Goal: Task Accomplishment & Management: Use online tool/utility

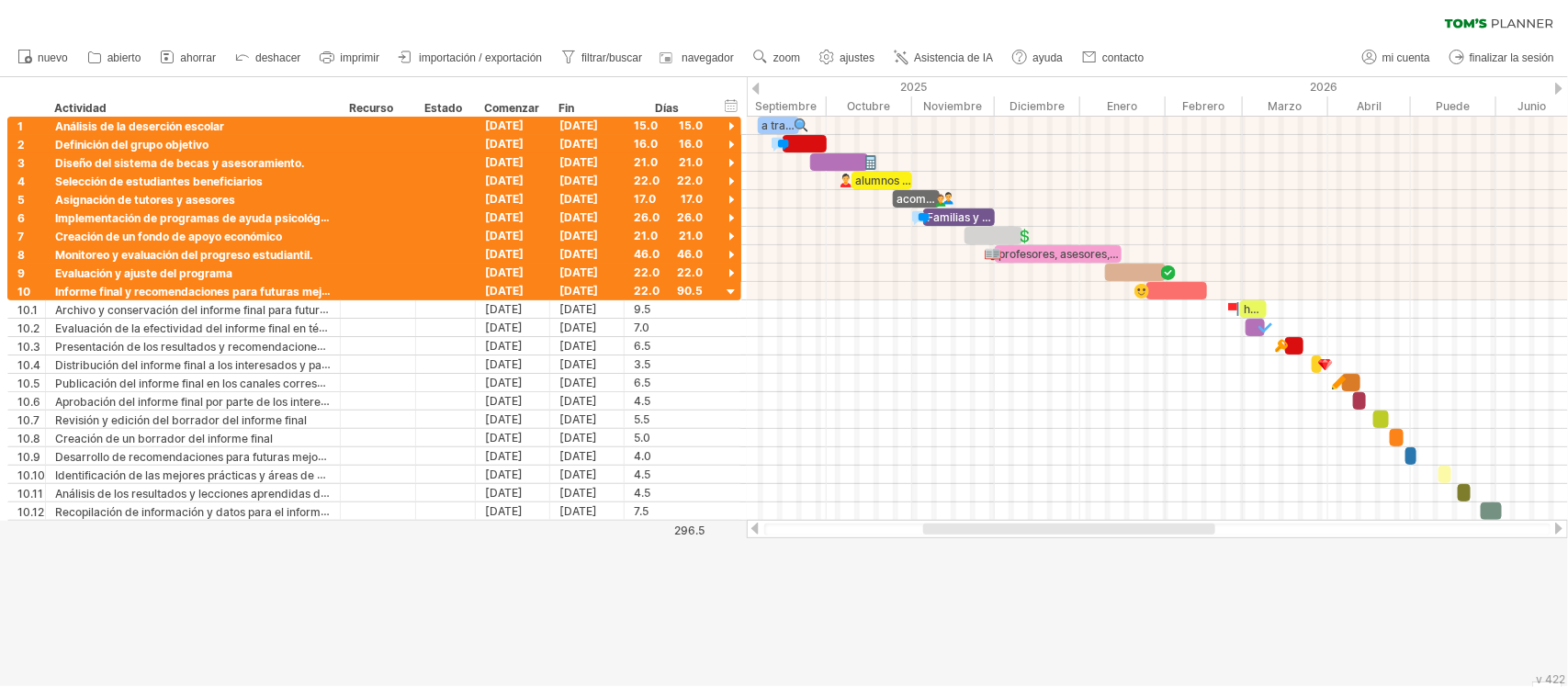
drag, startPoint x: 1163, startPoint y: 532, endPoint x: 992, endPoint y: 543, distance: 171.4
click at [992, 543] on div "Intentando acceder a [DOMAIN_NAME] Conectado de nuevo... 0% borrar filtro" at bounding box center [784, 343] width 1568 height 687
click at [773, 52] on font "zoom" at bounding box center [786, 58] width 26 height 13
click at [804, 20] on div "borrar filtro volver a aplicar el filtro" at bounding box center [784, 19] width 1568 height 39
click at [406, 621] on div at bounding box center [784, 382] width 1568 height 609
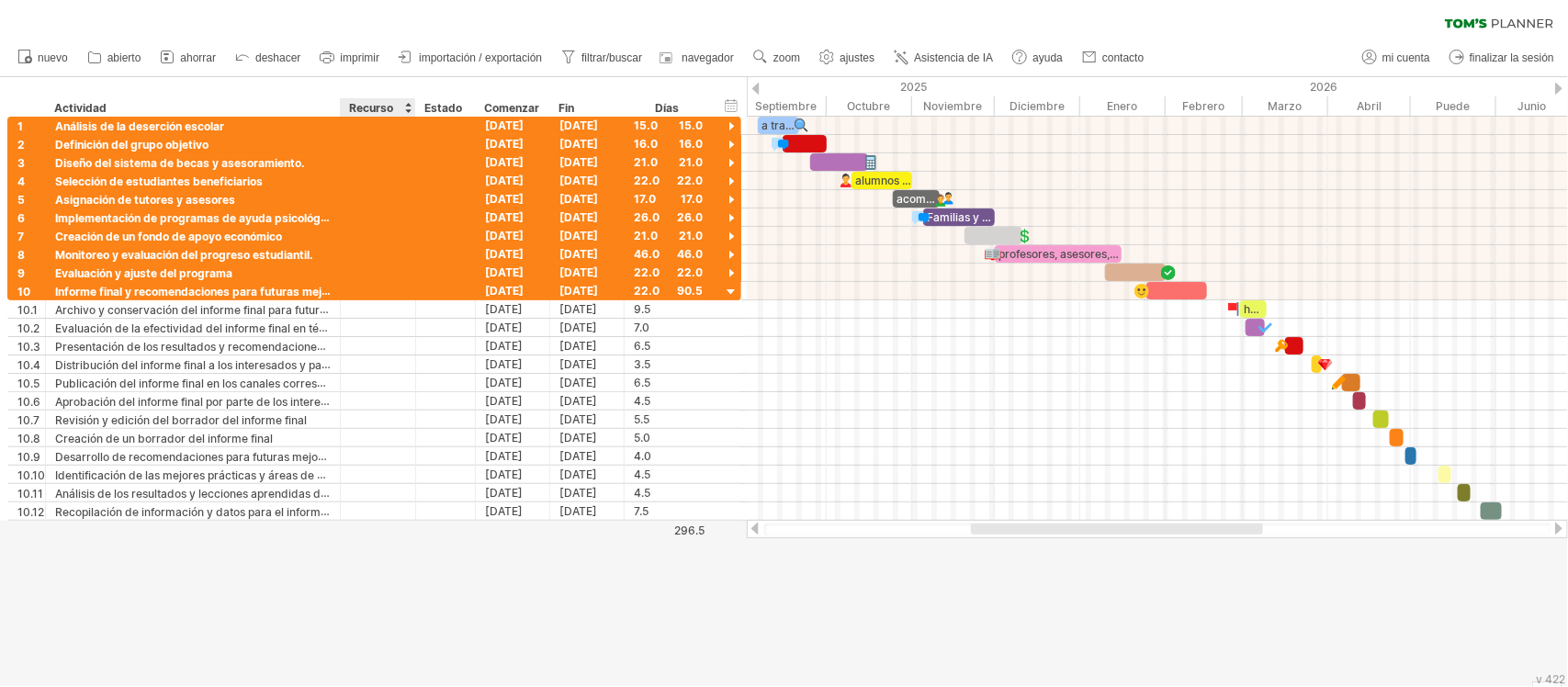
click at [406, 621] on div at bounding box center [784, 382] width 1568 height 609
click at [509, 62] on font "importación / exportación" at bounding box center [480, 58] width 123 height 13
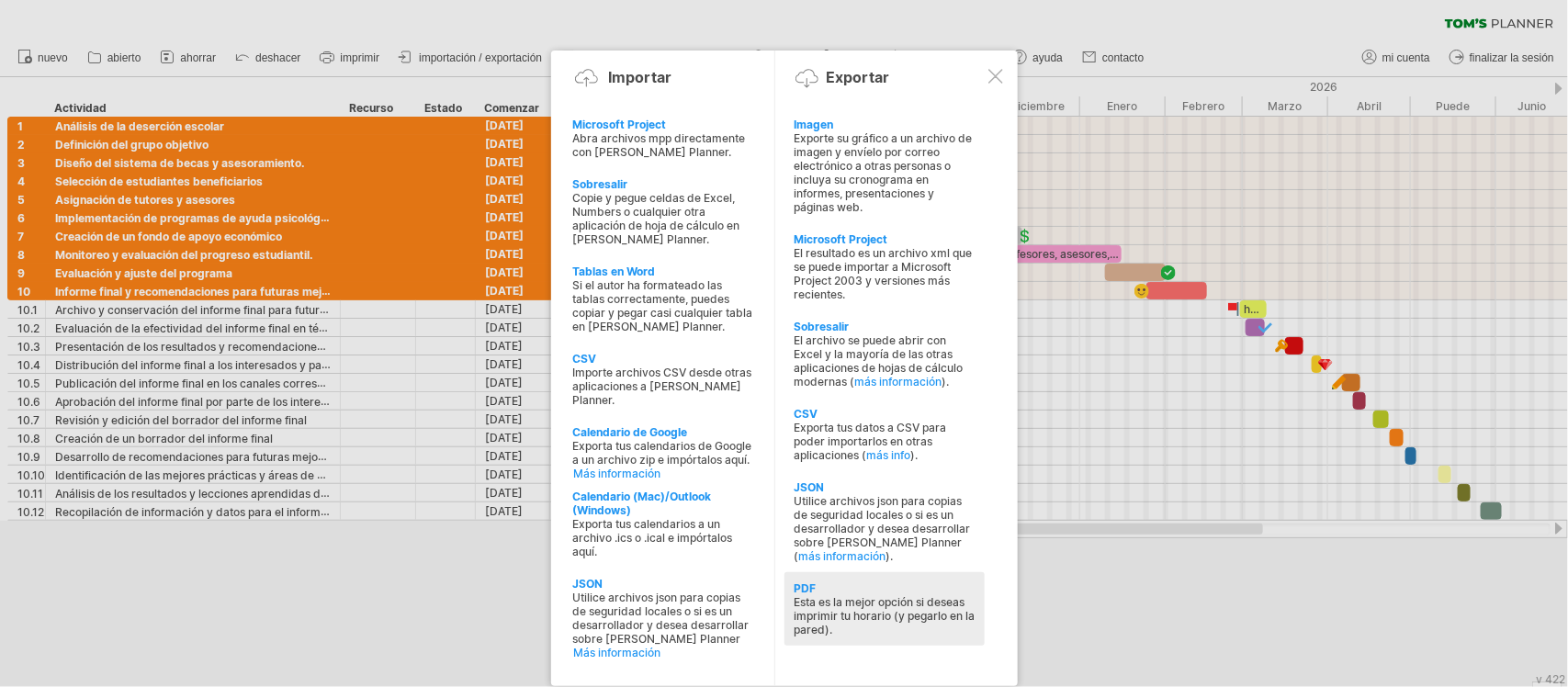
click at [827, 572] on div "PDF Esta es la mejor opción si deseas imprimir tu horario (y pegarlo en la pare…" at bounding box center [884, 609] width 201 height 74
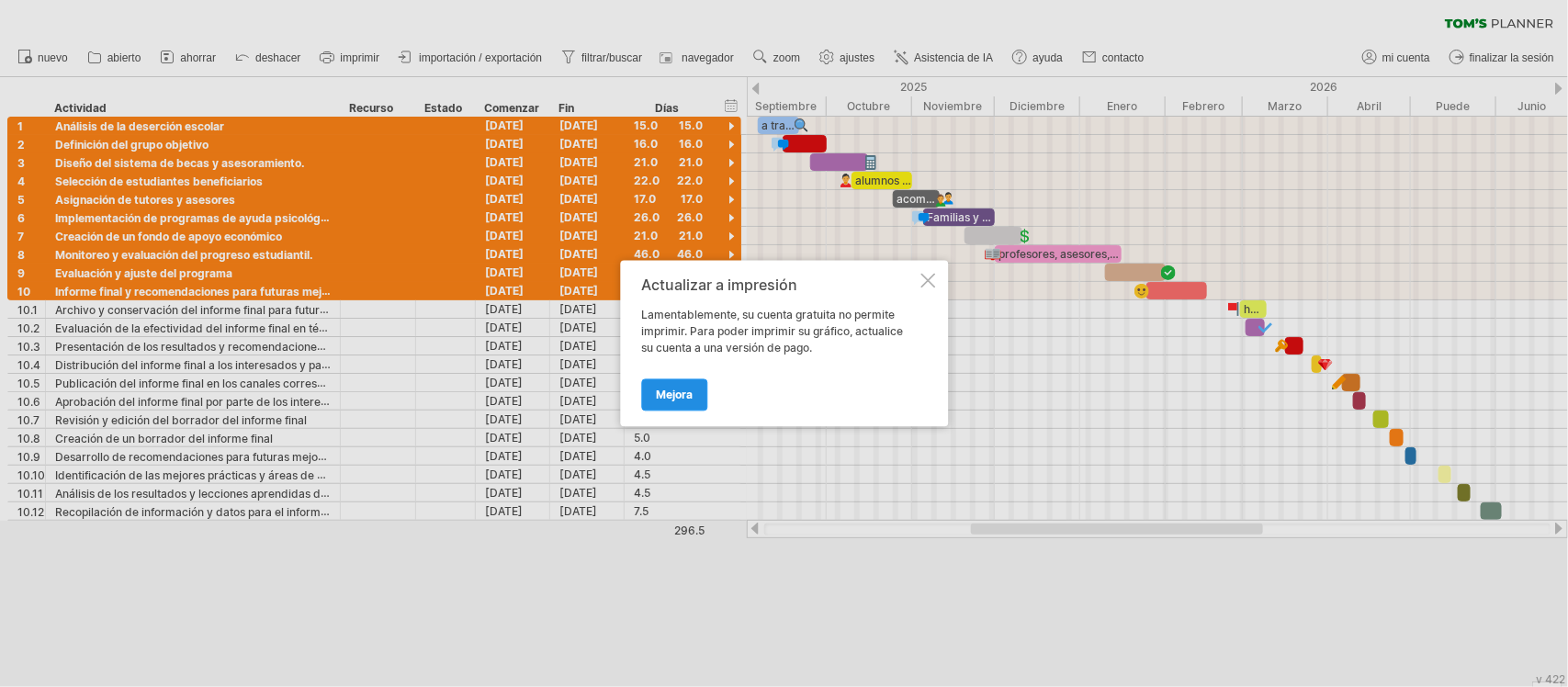
click at [671, 386] on link "Mejora" at bounding box center [674, 396] width 66 height 32
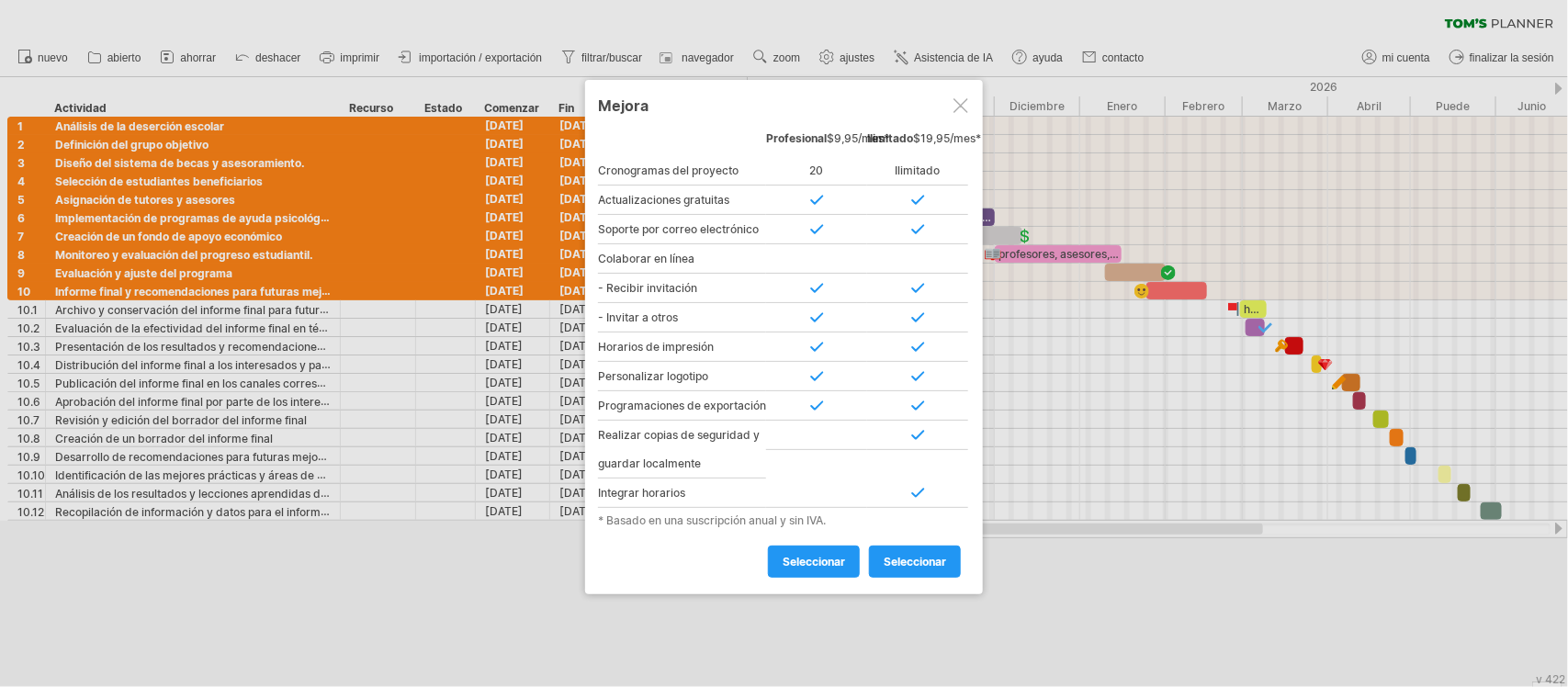
click at [965, 107] on div at bounding box center [961, 106] width 15 height 15
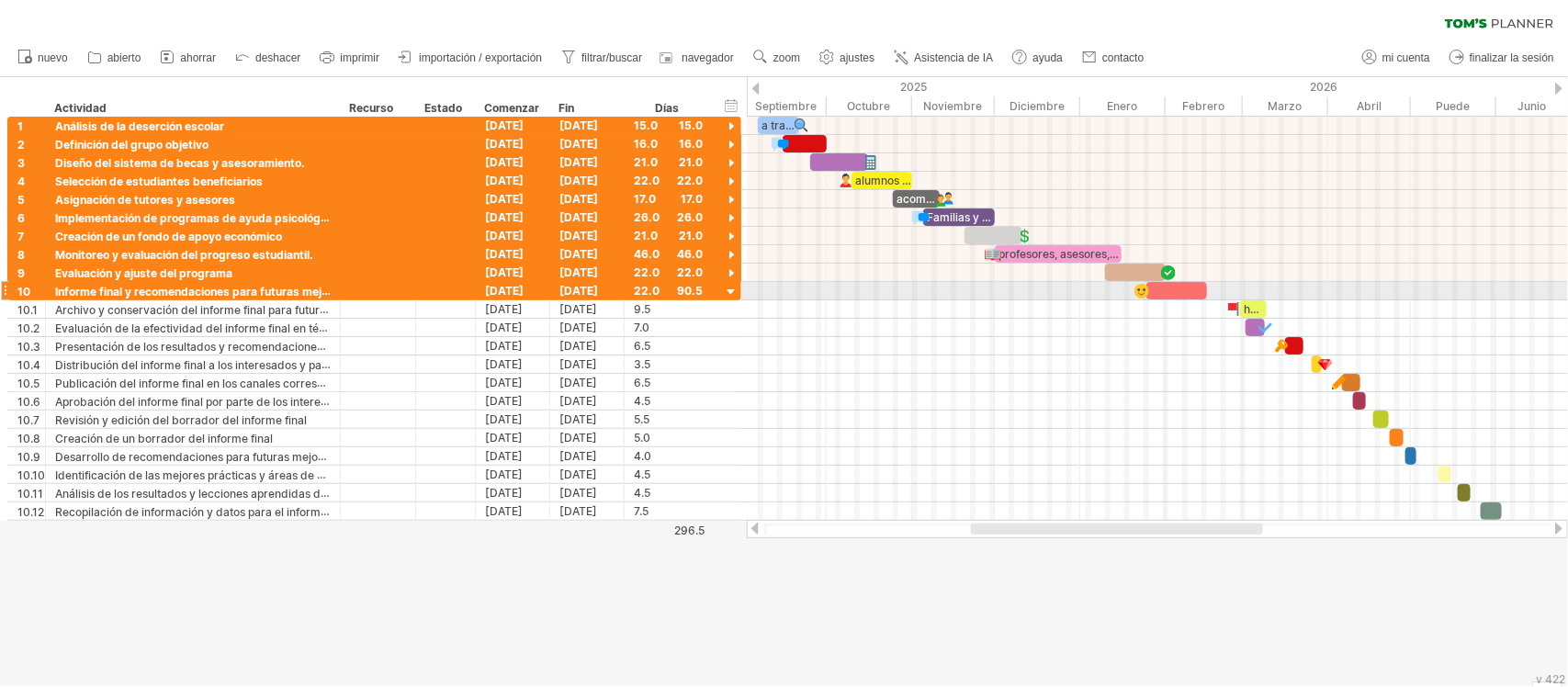
click at [956, 286] on div at bounding box center [1157, 291] width 821 height 19
click at [759, 62] on use at bounding box center [761, 57] width 19 height 19
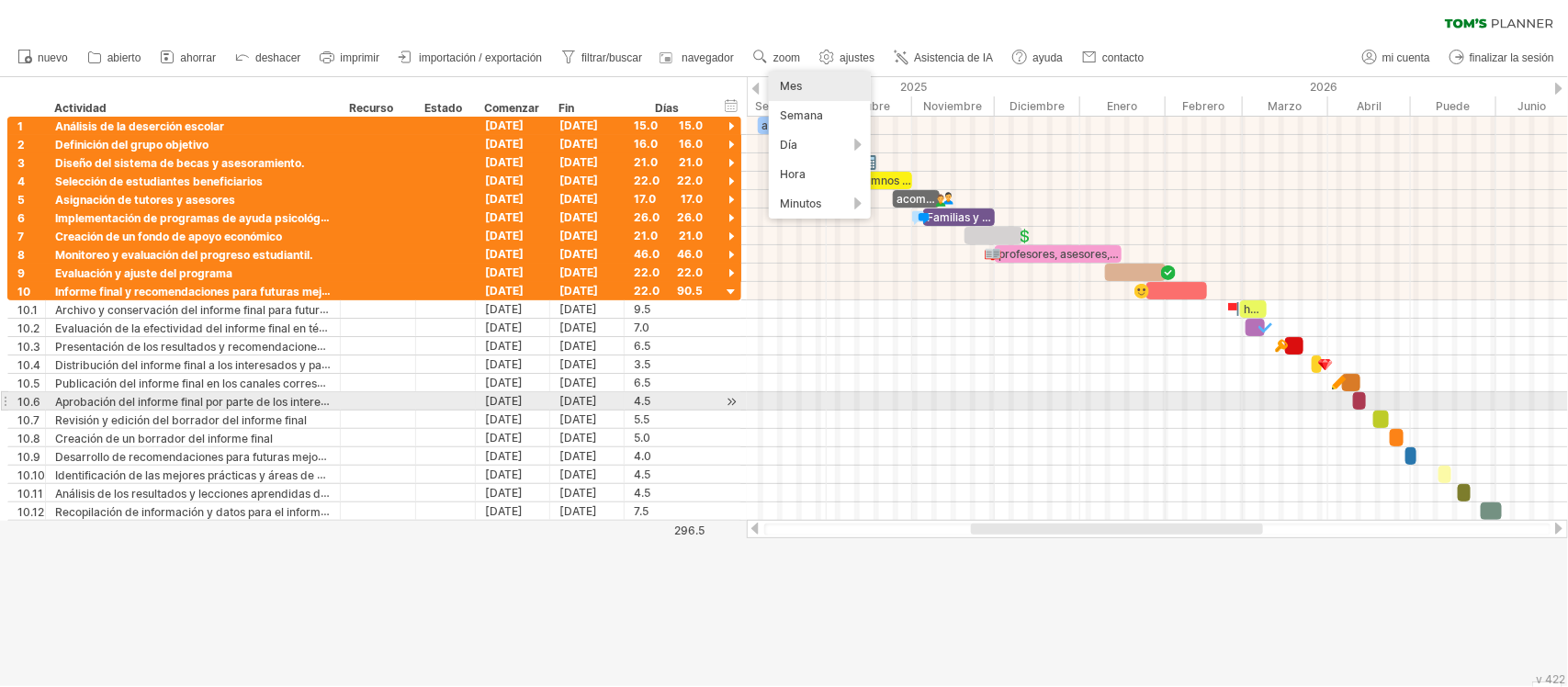
click at [543, 396] on div "[DATE]" at bounding box center [512, 401] width 74 height 18
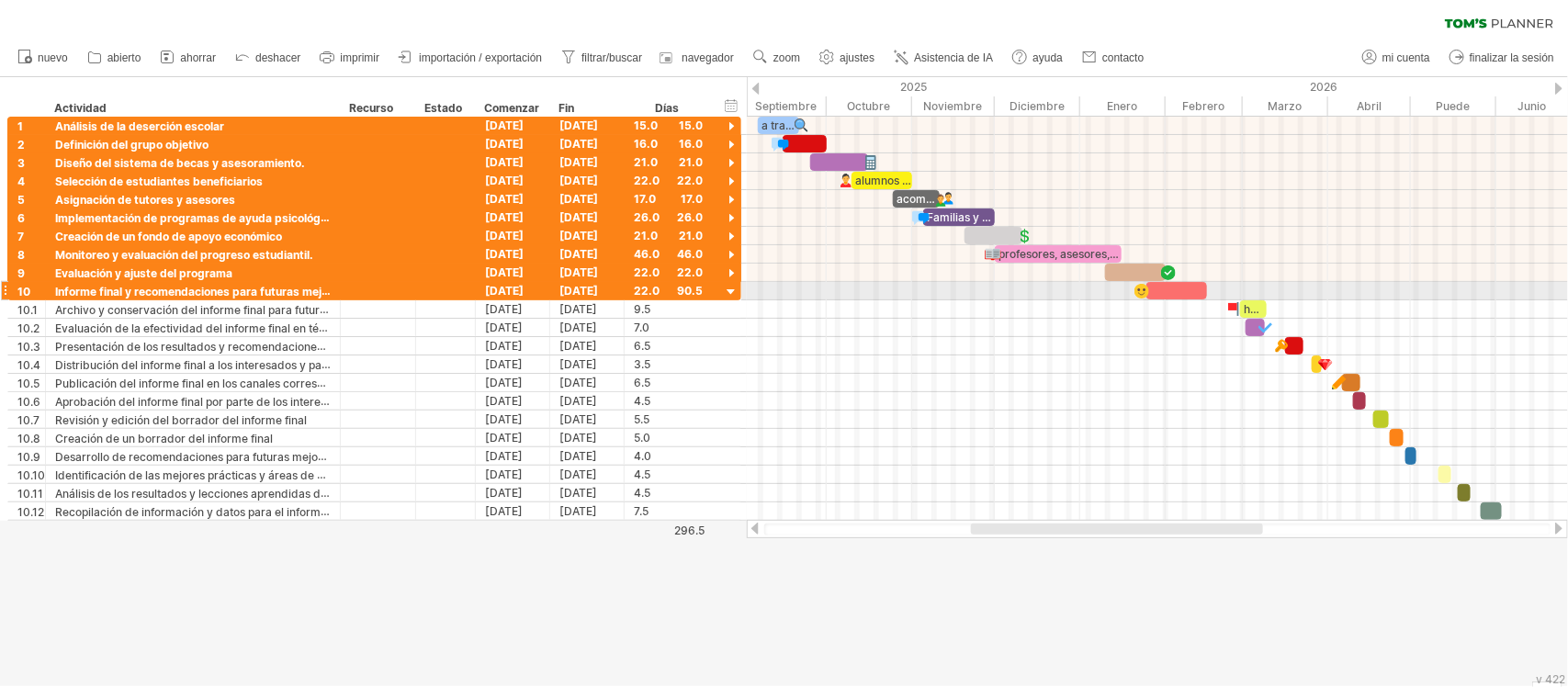
click at [800, 301] on div at bounding box center [1157, 291] width 821 height 19
click at [1016, 534] on div at bounding box center [1117, 530] width 292 height 11
click at [768, 67] on link "zoom" at bounding box center [777, 57] width 57 height 24
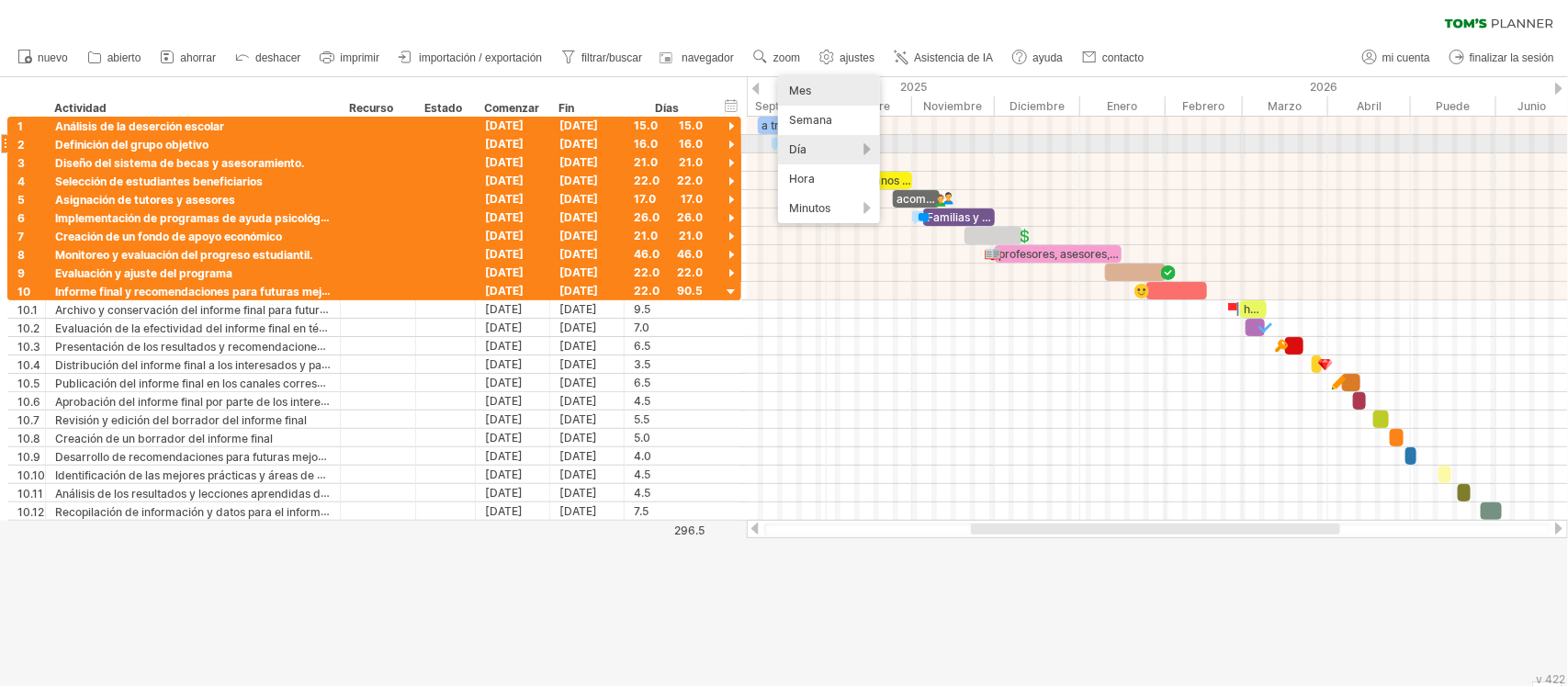
click at [801, 147] on font "Día" at bounding box center [798, 149] width 18 height 14
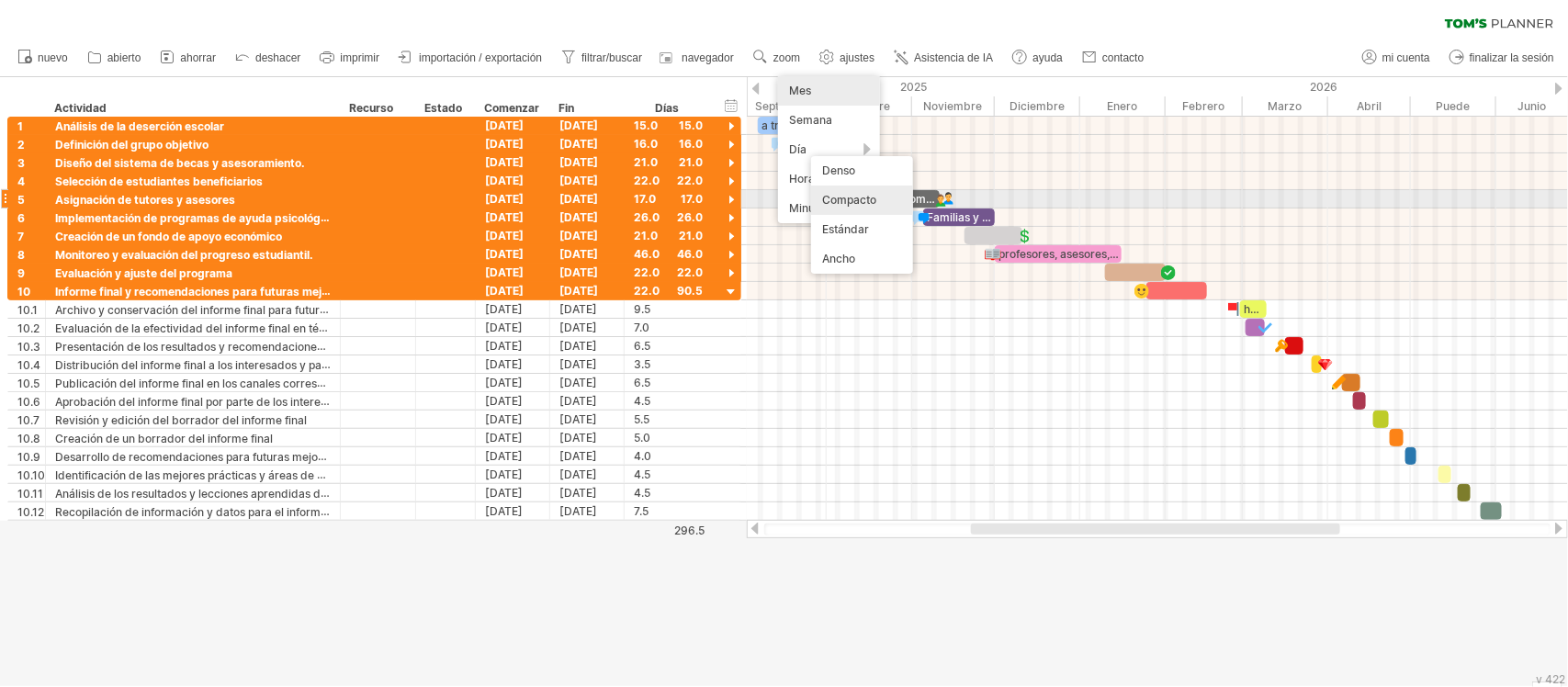
click at [847, 200] on font "Compacto" at bounding box center [849, 200] width 55 height 14
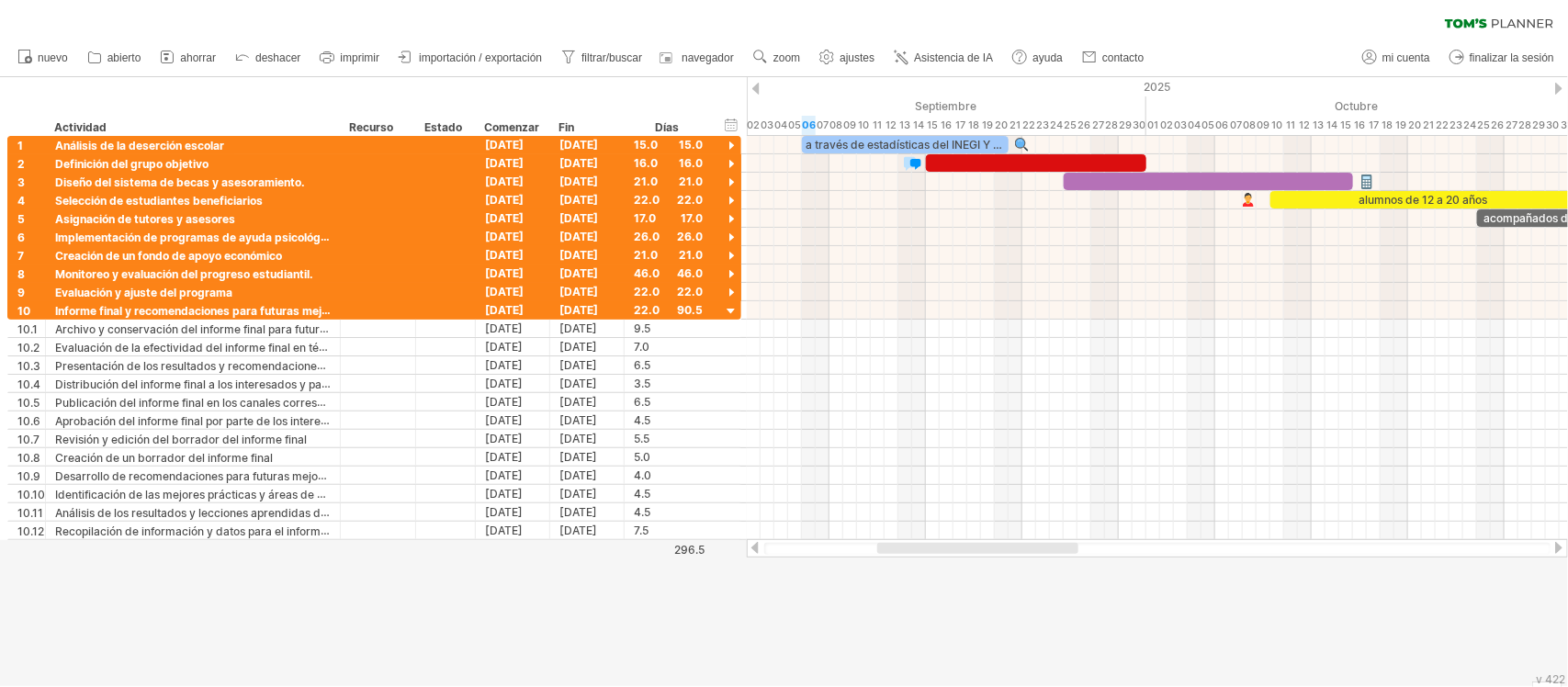
drag, startPoint x: 962, startPoint y: 557, endPoint x: 1056, endPoint y: 570, distance: 94.9
click at [1056, 570] on div "Intentando acceder a [DOMAIN_NAME] Conectado de nuevo... 0% borrar filtro" at bounding box center [784, 343] width 1568 height 687
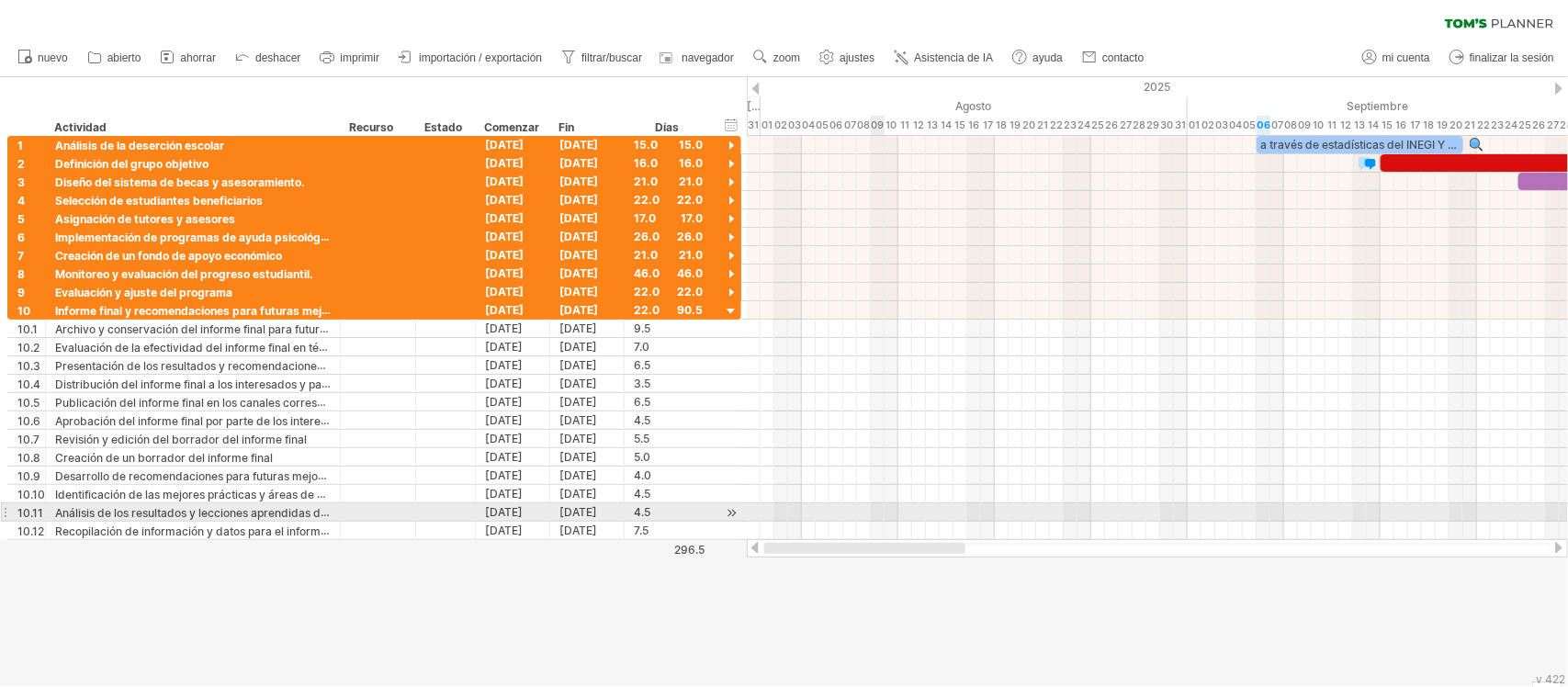
drag, startPoint x: 1031, startPoint y: 548, endPoint x: 877, endPoint y: 503, distance: 160.4
click at [877, 503] on div "Intentando acceder a [DOMAIN_NAME] Conectado de nuevo... 0% borrar filtro" at bounding box center [784, 343] width 1568 height 687
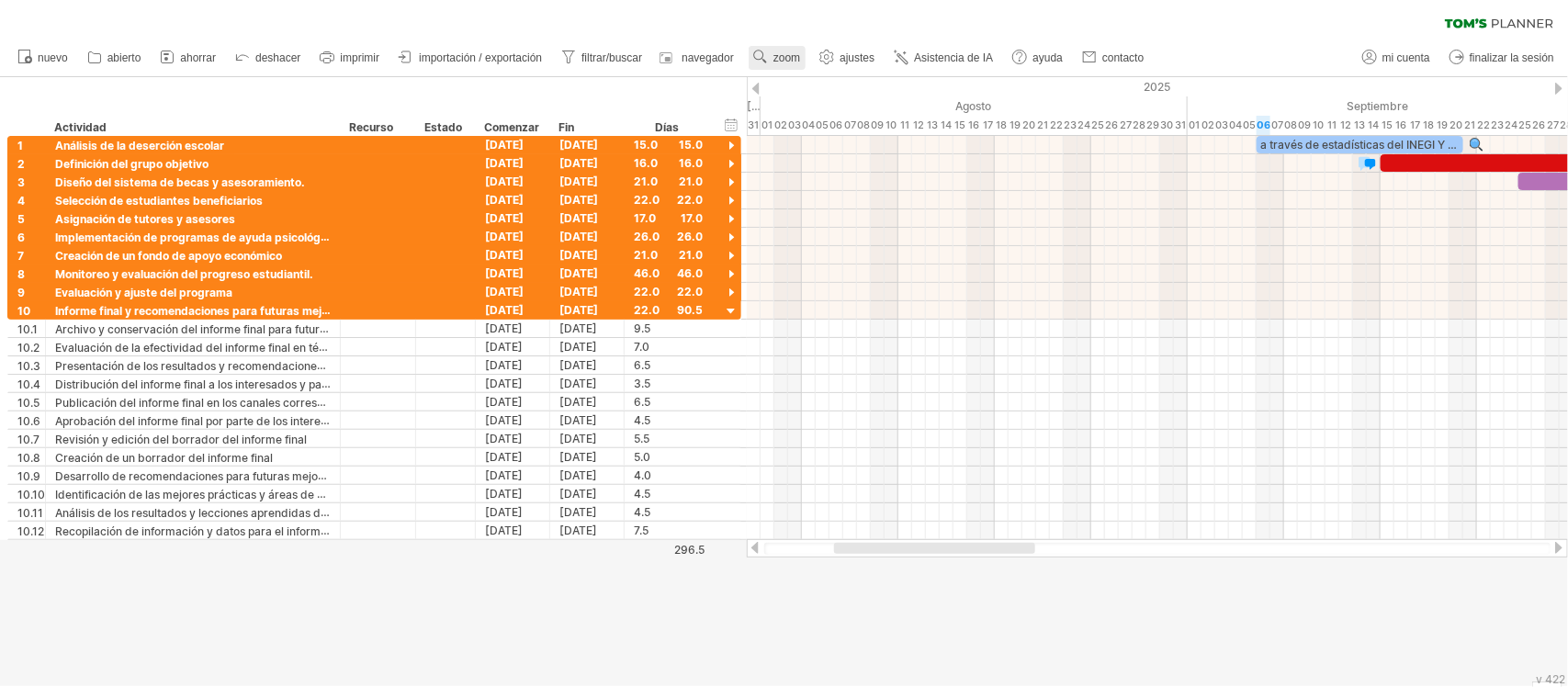
click at [752, 54] on icon at bounding box center [761, 57] width 19 height 19
click at [787, 71] on font "Mes" at bounding box center [782, 76] width 22 height 14
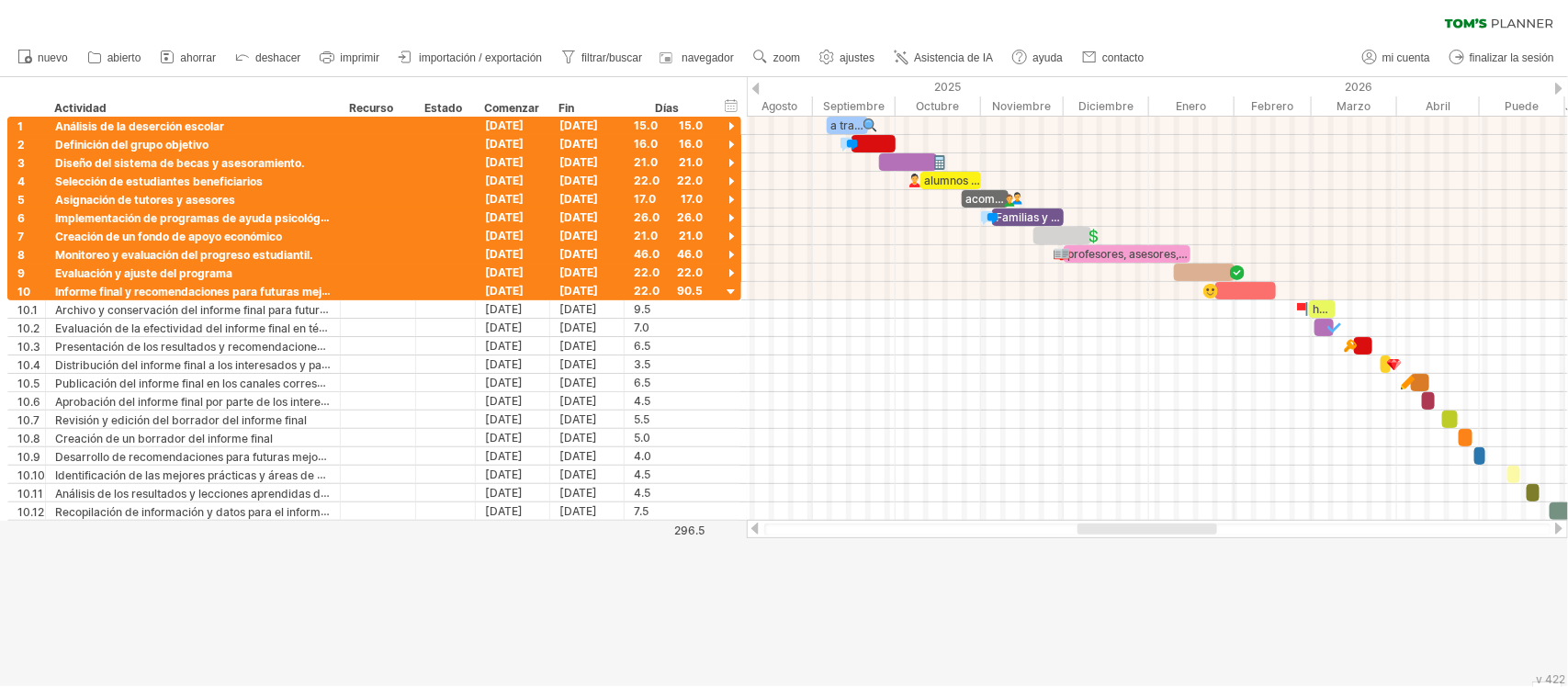
drag, startPoint x: 1205, startPoint y: 526, endPoint x: 1209, endPoint y: 570, distance: 44.2
click at [1209, 570] on div "Intentando acceder a [DOMAIN_NAME] Conectado de nuevo... 0% borrar filtro" at bounding box center [784, 343] width 1568 height 687
click at [897, 636] on div at bounding box center [784, 382] width 1568 height 609
